Goal: Navigation & Orientation: Find specific page/section

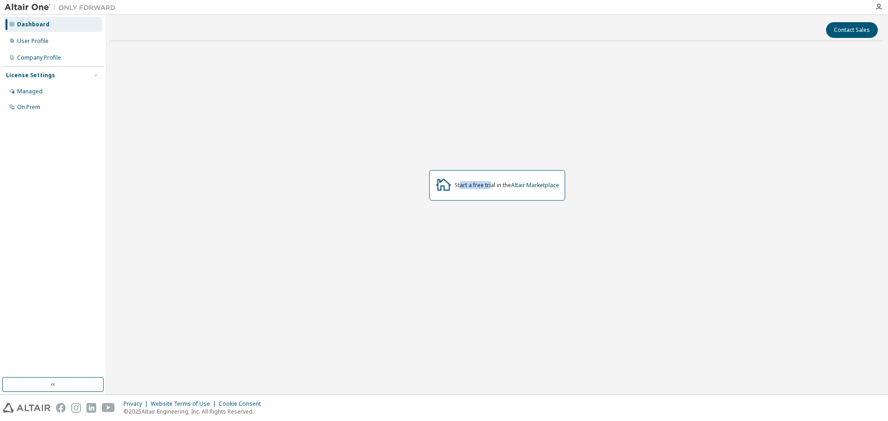
drag, startPoint x: 459, startPoint y: 182, endPoint x: 490, endPoint y: 182, distance: 31.5
click at [490, 182] on div "Start a free trial in the Altair Marketplace" at bounding box center [507, 185] width 105 height 7
click at [35, 91] on div "Managed" at bounding box center [29, 91] width 25 height 7
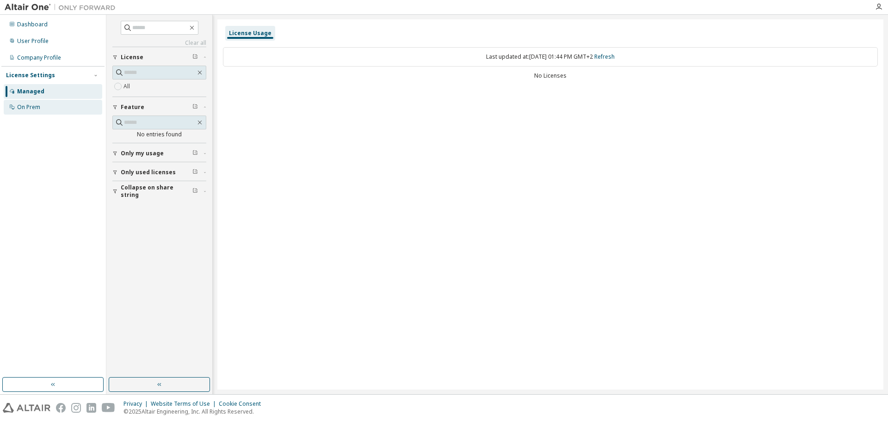
click at [32, 107] on div "On Prem" at bounding box center [28, 107] width 23 height 7
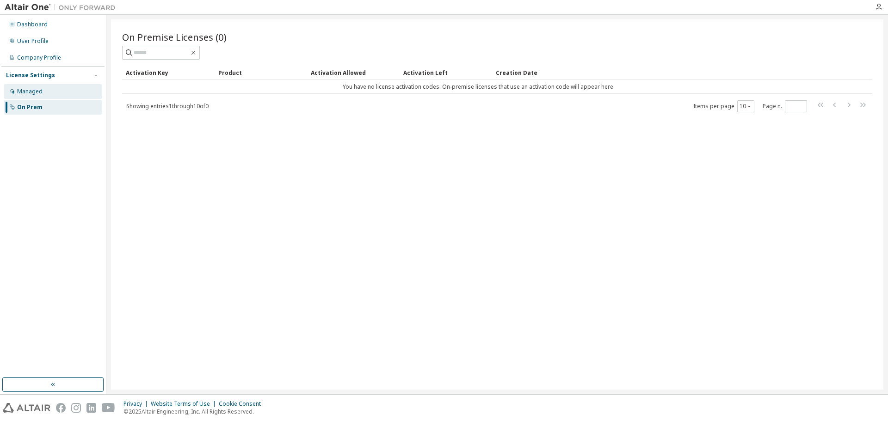
click at [36, 87] on div "Managed" at bounding box center [53, 91] width 99 height 15
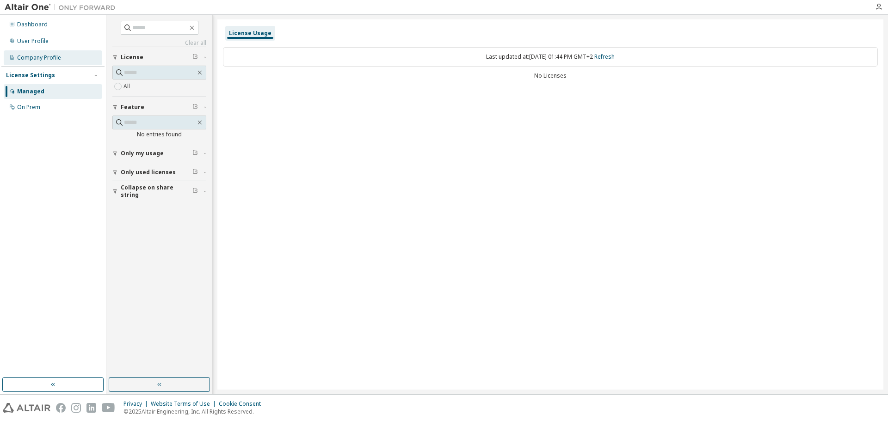
click at [30, 56] on div "Company Profile" at bounding box center [39, 57] width 44 height 7
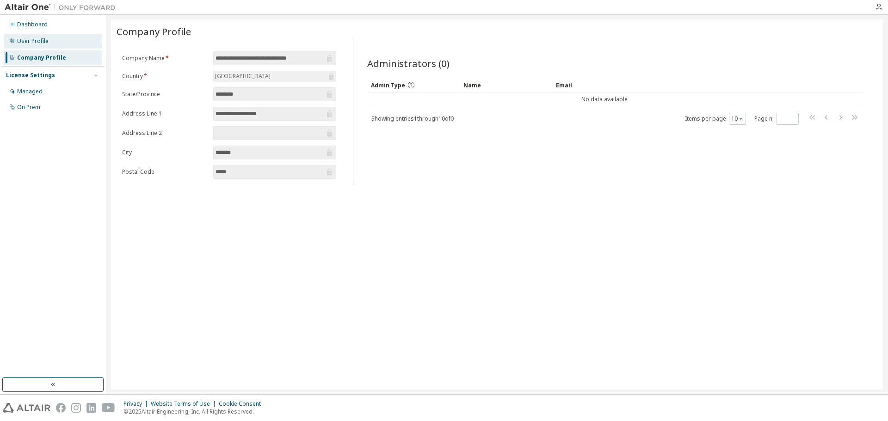
click at [48, 40] on div "User Profile" at bounding box center [53, 41] width 99 height 15
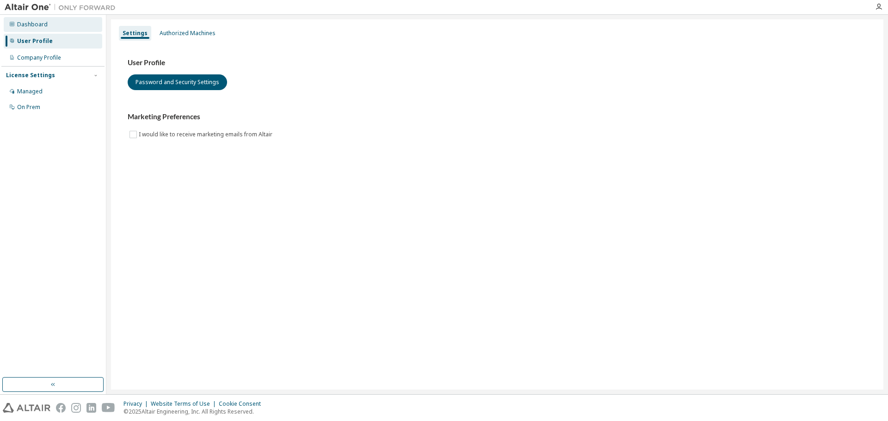
click at [35, 29] on div "Dashboard" at bounding box center [53, 24] width 99 height 15
